Goal: Find contact information: Find contact information

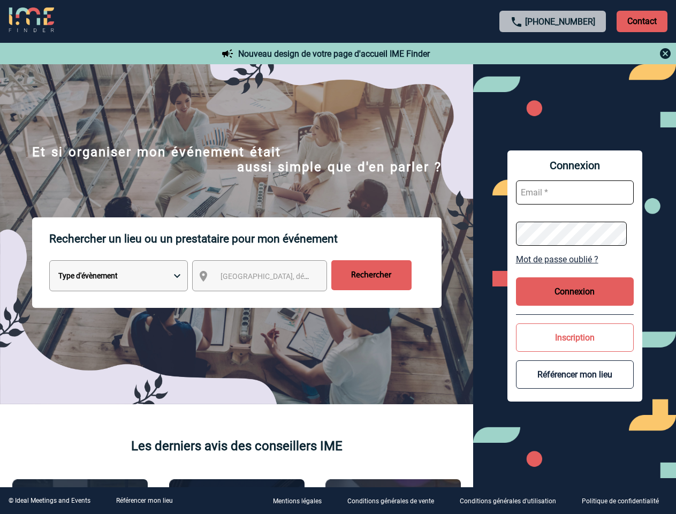
click at [338, 257] on p "Rechercher un lieu ou un prestataire pour mon événement" at bounding box center [245, 238] width 392 height 43
click at [642, 21] on p "Contact" at bounding box center [642, 21] width 51 height 21
click at [553, 54] on div at bounding box center [553, 53] width 238 height 13
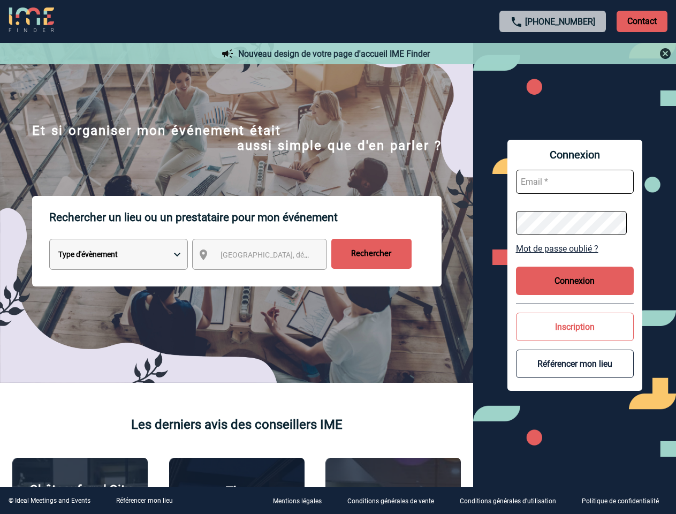
click at [269, 278] on div at bounding box center [279, 212] width 558 height 424
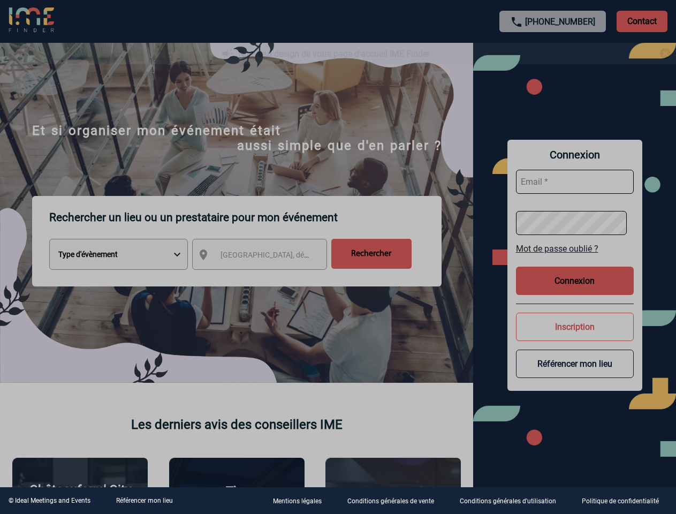
click at [575, 259] on div at bounding box center [338, 257] width 676 height 514
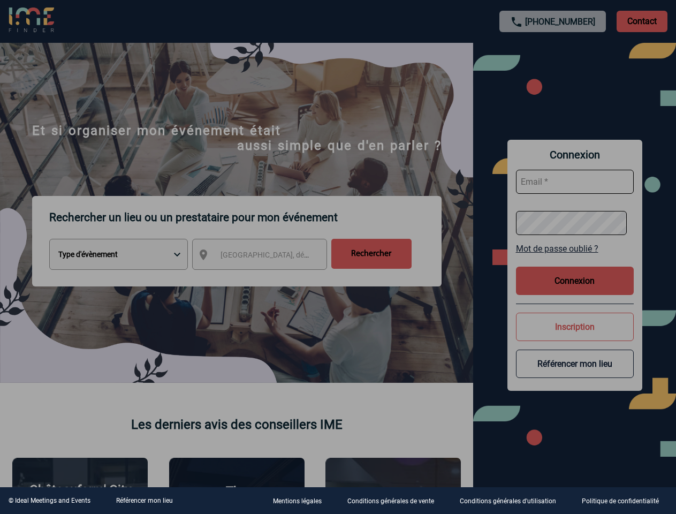
click at [575, 291] on div at bounding box center [338, 257] width 676 height 514
click at [575, 337] on div at bounding box center [338, 257] width 676 height 514
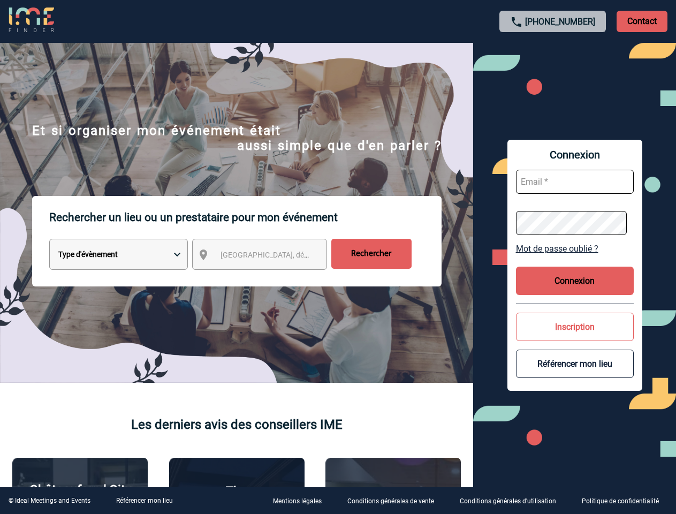
click at [575, 374] on button "Référencer mon lieu" at bounding box center [575, 364] width 118 height 28
click at [144, 501] on link "Référencer mon lieu" at bounding box center [144, 500] width 57 height 7
